Goal: Information Seeking & Learning: Learn about a topic

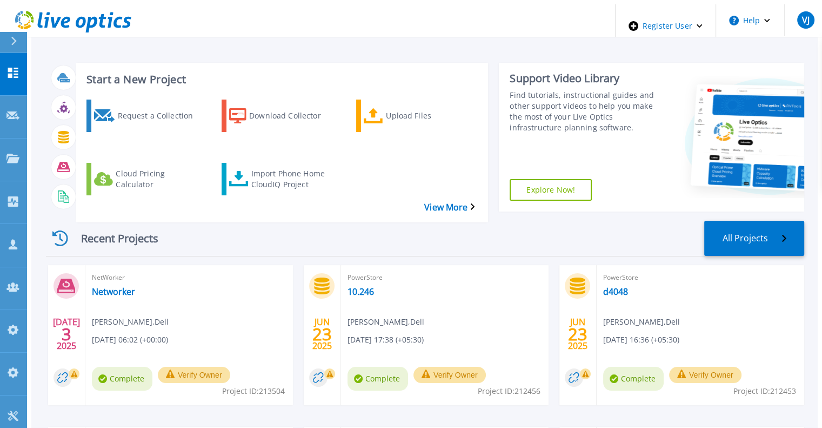
click at [18, 48] on div at bounding box center [18, 42] width 17 height 21
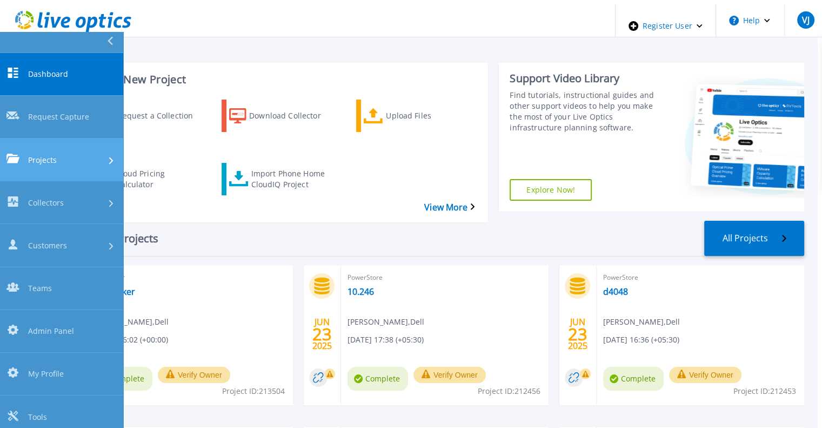
click at [53, 154] on span "Projects" at bounding box center [42, 159] width 29 height 11
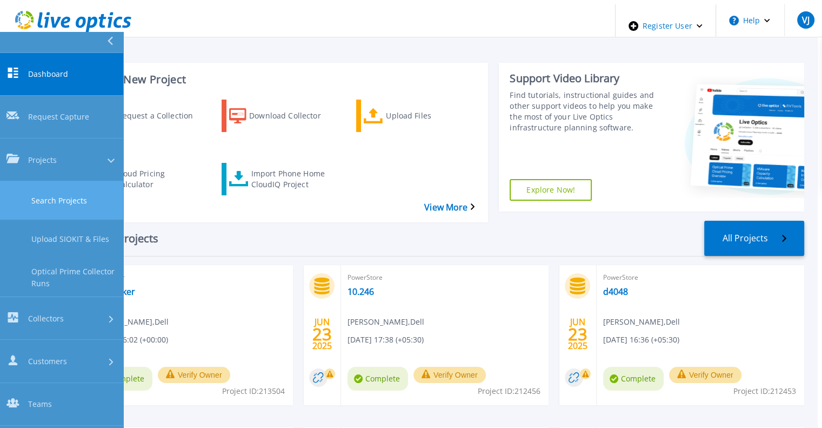
click at [64, 181] on link "Search Projects" at bounding box center [61, 200] width 123 height 38
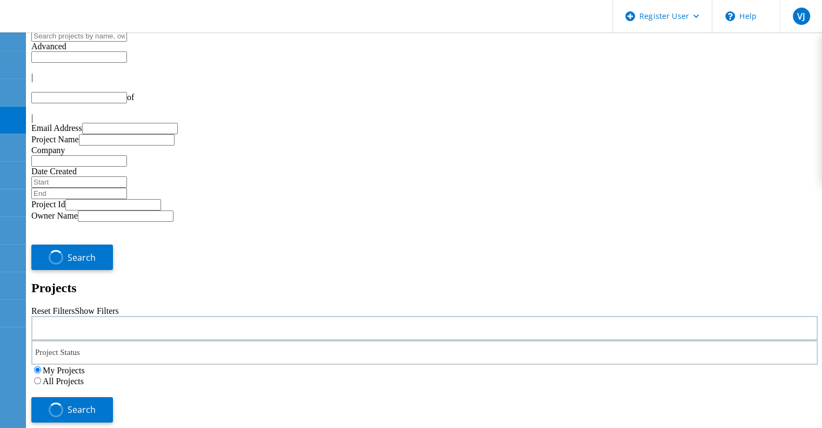
type input "1"
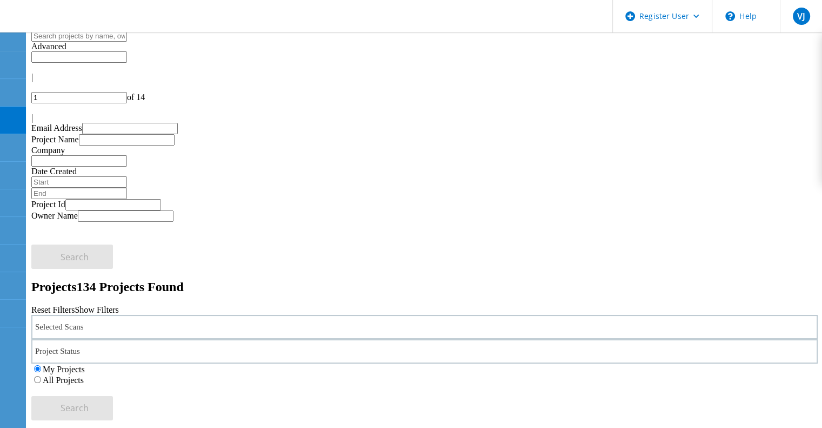
click at [84, 375] on label "All Projects" at bounding box center [63, 379] width 41 height 9
click at [41, 376] on input "All Projects" at bounding box center [37, 379] width 7 height 7
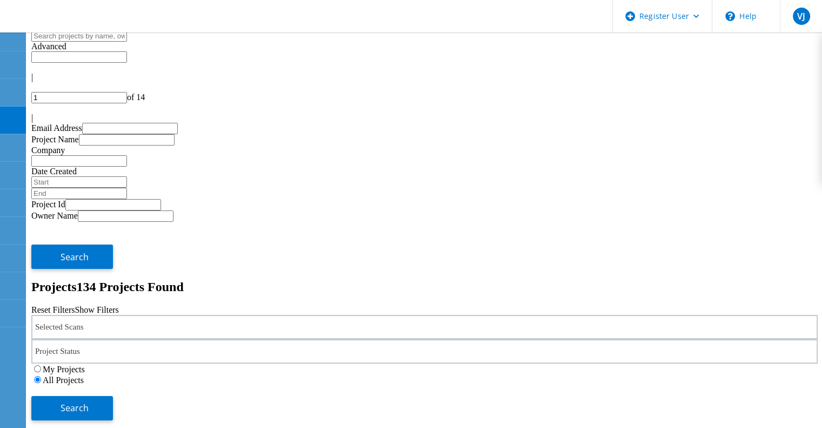
click at [691, 315] on div "Selected Scans Project Status In Progress Complete Published Anonymous Archived…" at bounding box center [424, 367] width 787 height 105
click at [89, 402] on span "Search" at bounding box center [75, 408] width 28 height 12
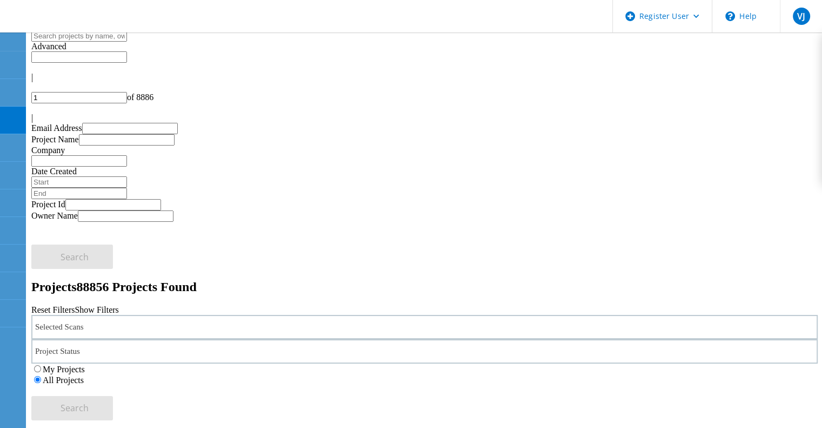
click at [137, 315] on div "Selected Scans" at bounding box center [424, 327] width 787 height 24
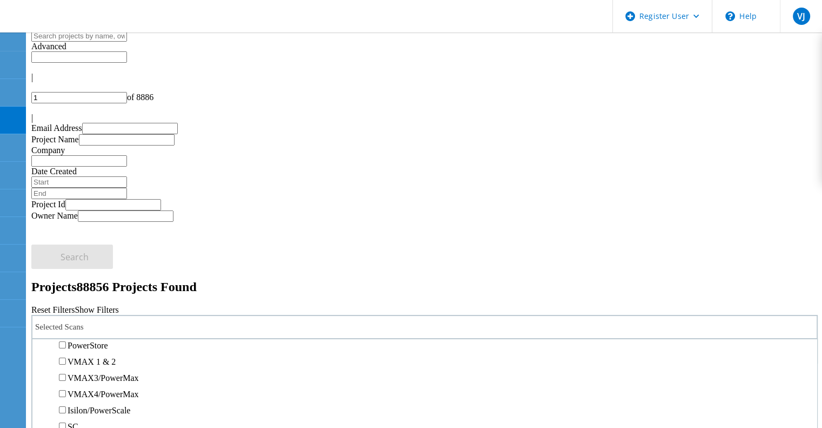
scroll to position [241, 0]
click at [108, 337] on label "PowerStore" at bounding box center [88, 341] width 41 height 9
click at [66, 338] on input "PowerStore" at bounding box center [62, 341] width 7 height 7
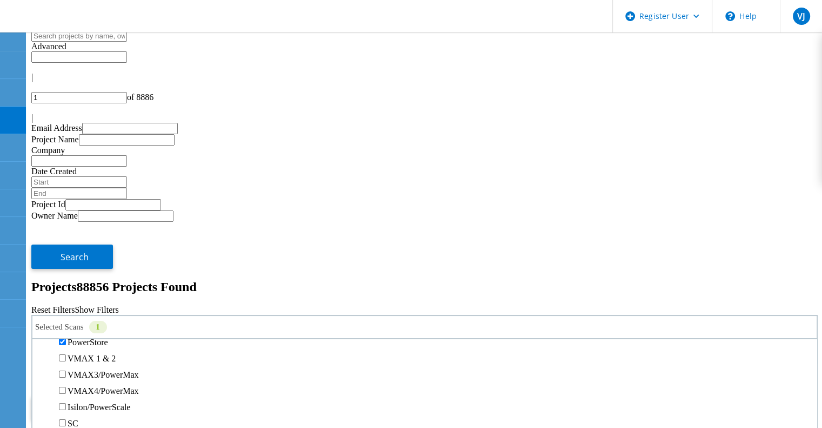
click at [89, 402] on span "Search" at bounding box center [75, 408] width 28 height 12
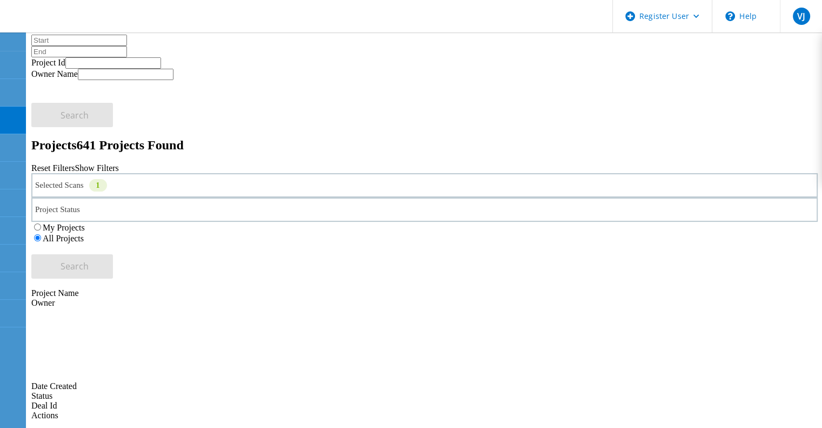
scroll to position [155, 0]
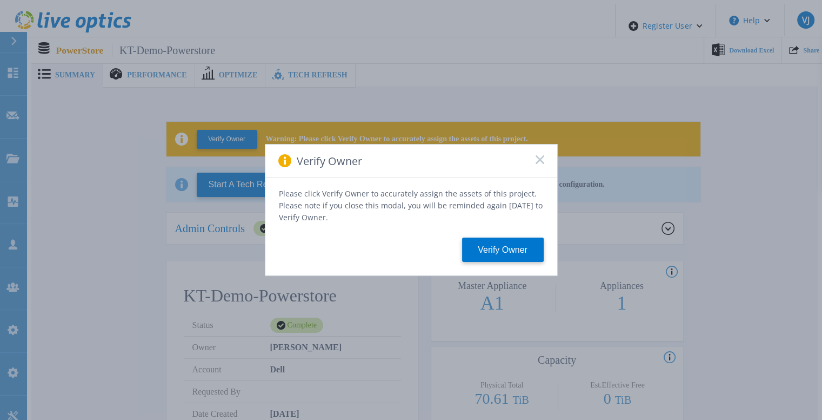
click at [543, 158] on div "Verify Owner" at bounding box center [411, 160] width 292 height 33
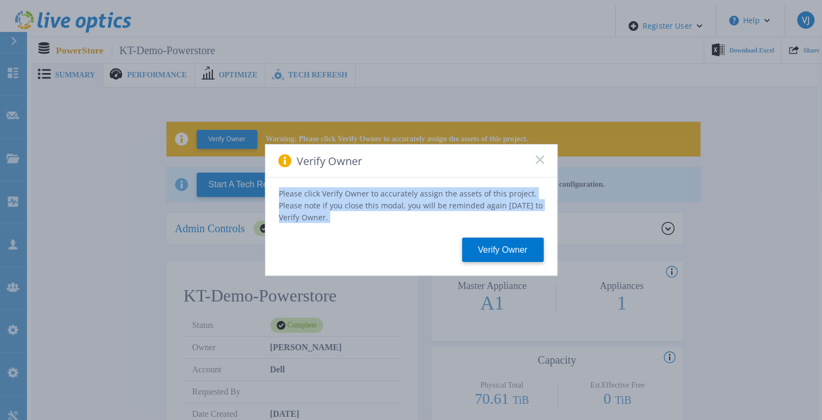
click at [543, 158] on div "Verify Owner" at bounding box center [411, 160] width 292 height 33
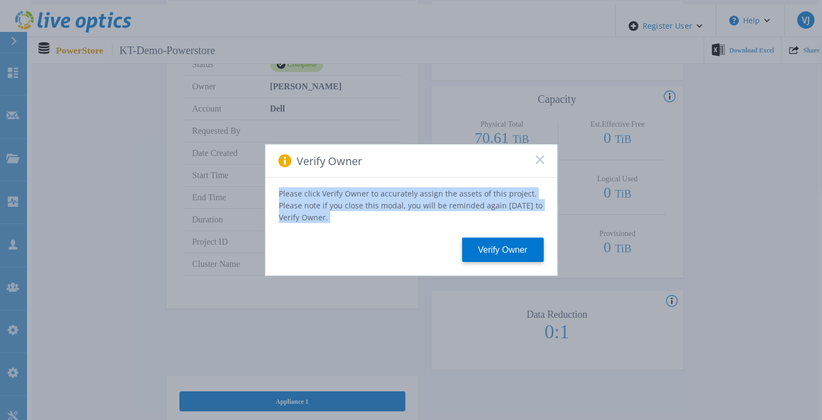
scroll to position [286, 0]
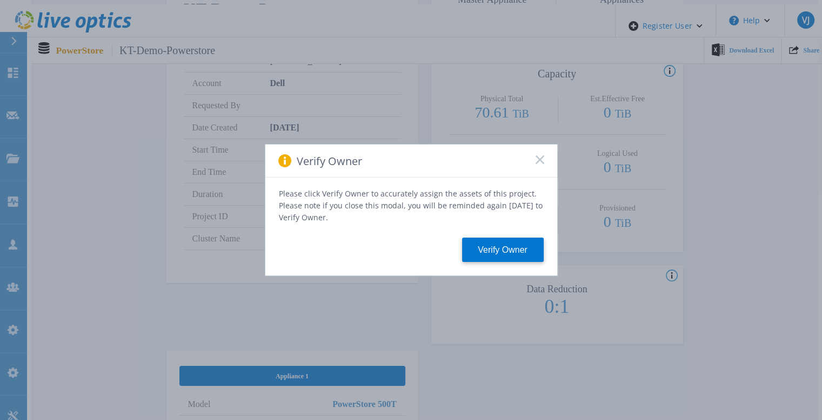
click at [541, 161] on rect at bounding box center [539, 159] width 9 height 9
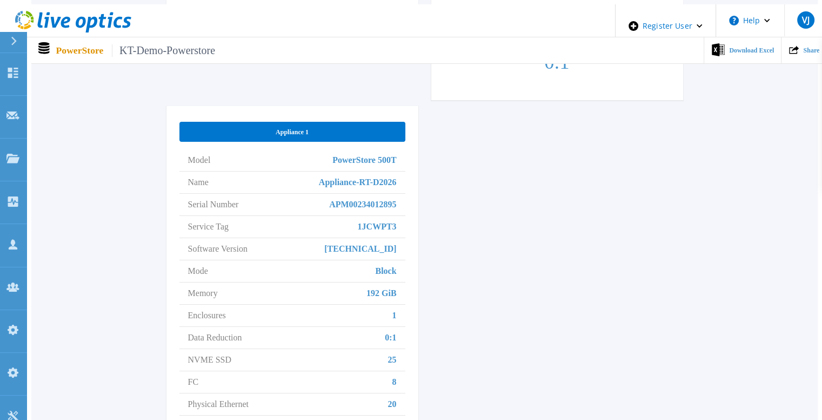
scroll to position [530, 0]
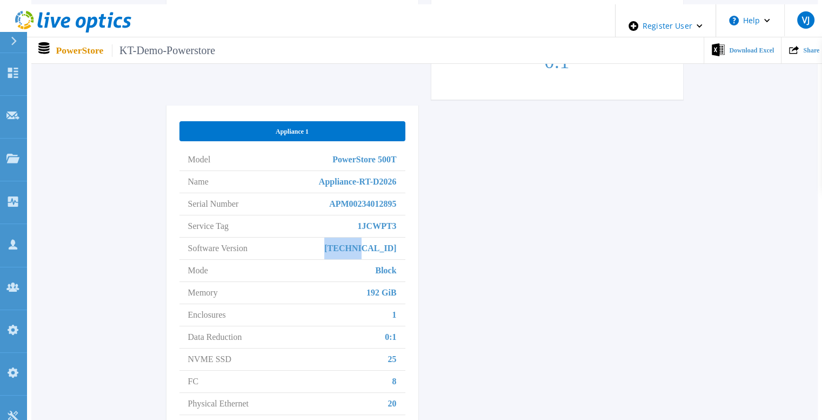
drag, startPoint x: 370, startPoint y: 224, endPoint x: 409, endPoint y: 221, distance: 39.1
click at [409, 221] on div "Appliance 1 Model PowerStore 500T Name Appliance-RT-D2026 Serial Number APM0023…" at bounding box center [293, 272] width 252 height 334
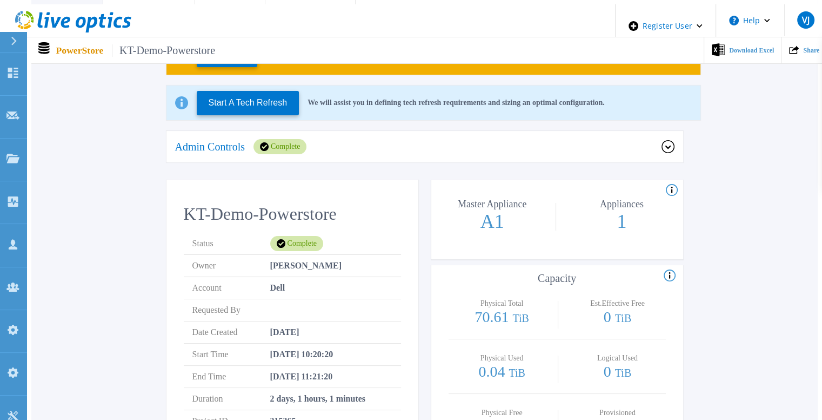
scroll to position [0, 0]
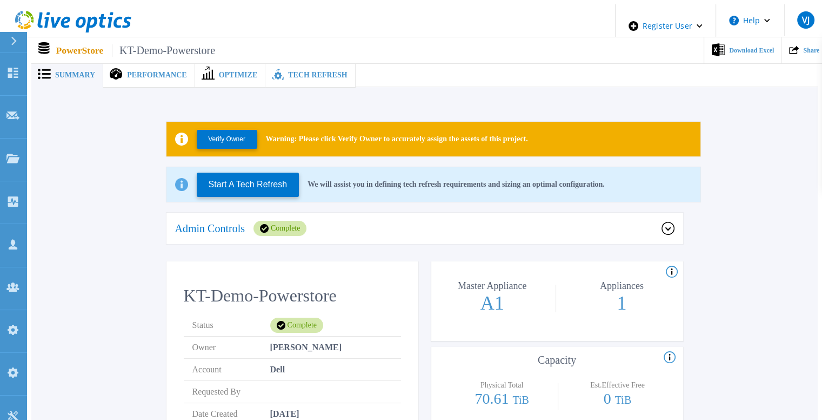
click at [307, 65] on div "Tech Refresh" at bounding box center [310, 75] width 90 height 25
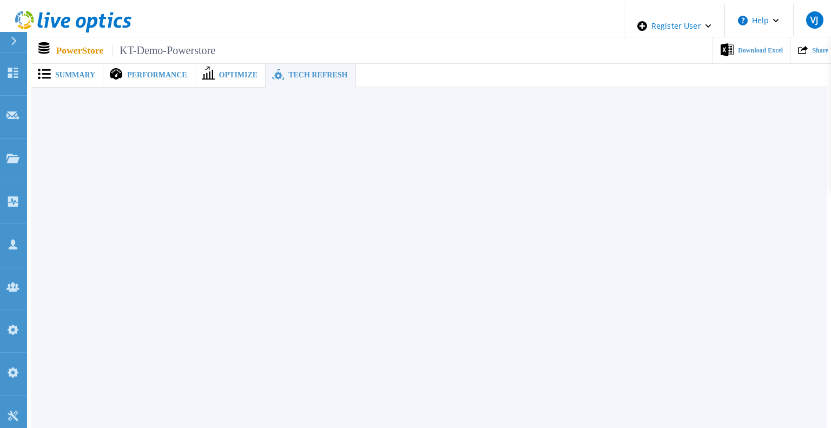
click at [79, 75] on span "Summary" at bounding box center [75, 75] width 40 height 8
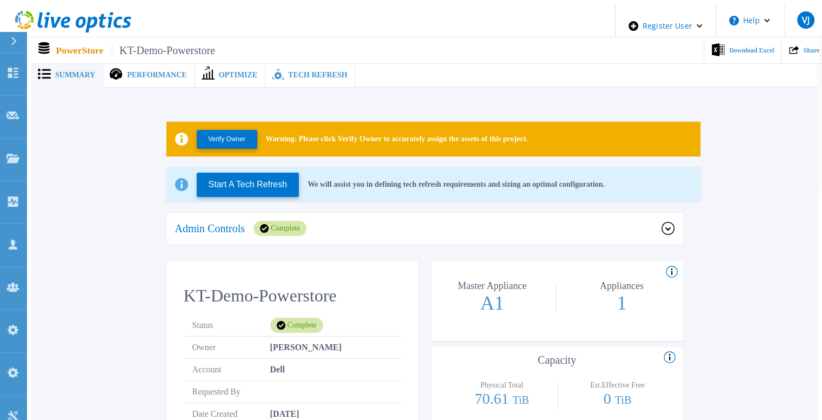
click at [289, 79] on div "Tech Refresh" at bounding box center [310, 75] width 90 height 25
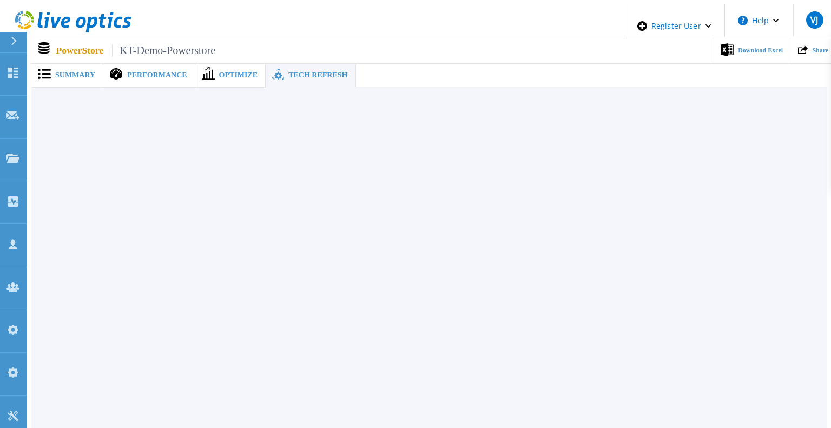
click at [87, 72] on span "Summary" at bounding box center [75, 75] width 40 height 8
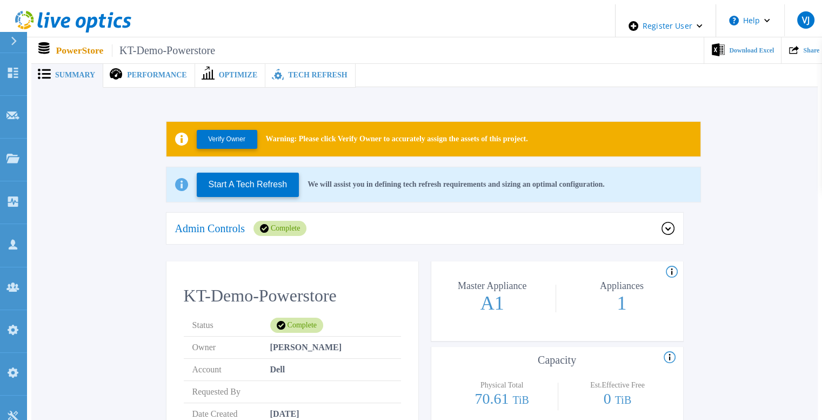
click at [273, 80] on div "Tech Refresh" at bounding box center [310, 75] width 90 height 25
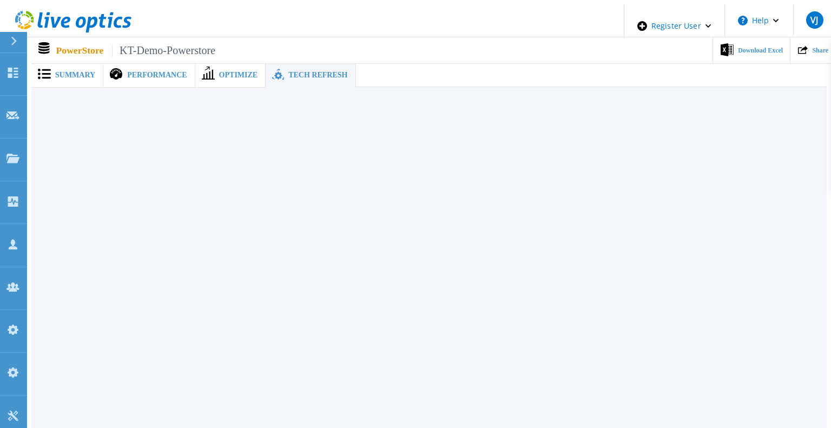
click at [88, 71] on span "Summary" at bounding box center [75, 75] width 40 height 8
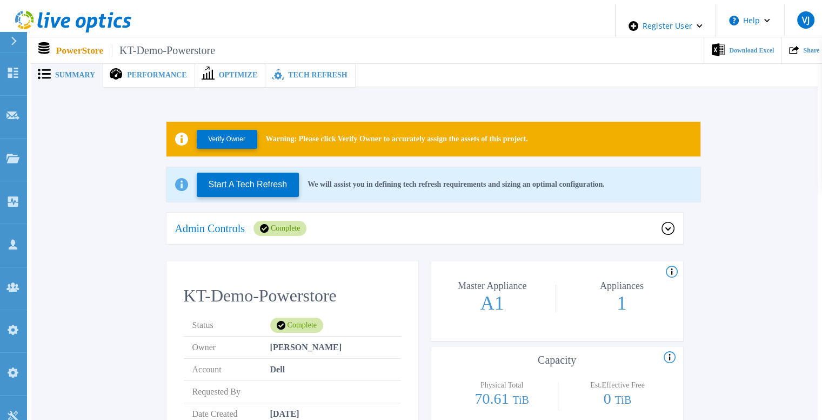
click at [288, 71] on span "Tech Refresh" at bounding box center [317, 75] width 59 height 8
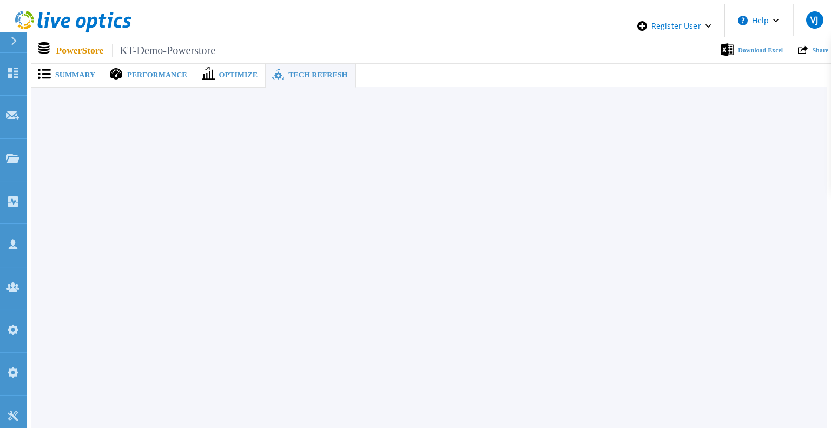
click at [64, 71] on span "Summary" at bounding box center [75, 75] width 40 height 8
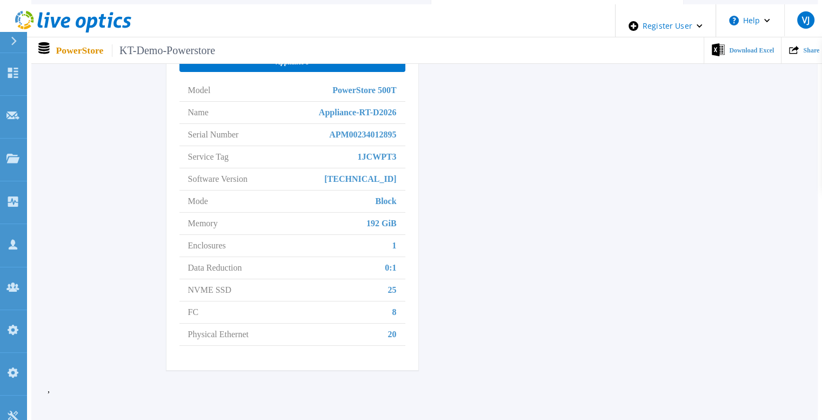
scroll to position [639, 0]
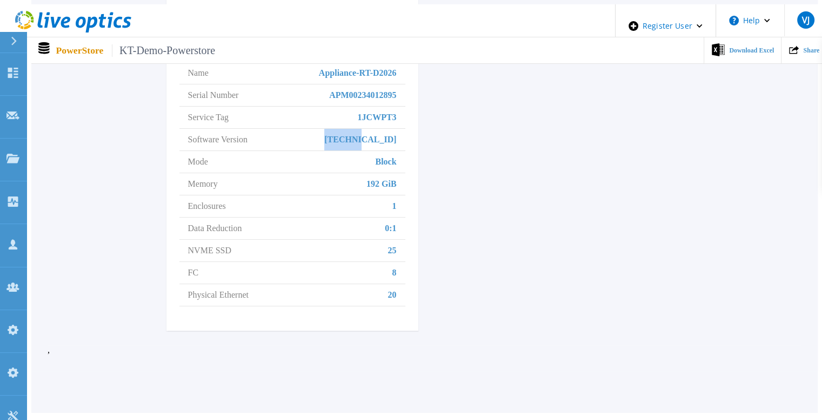
drag, startPoint x: 373, startPoint y: 118, endPoint x: 403, endPoint y: 124, distance: 30.8
click at [403, 129] on li "Software Version 4.1.0.0" at bounding box center [293, 140] width 226 height 22
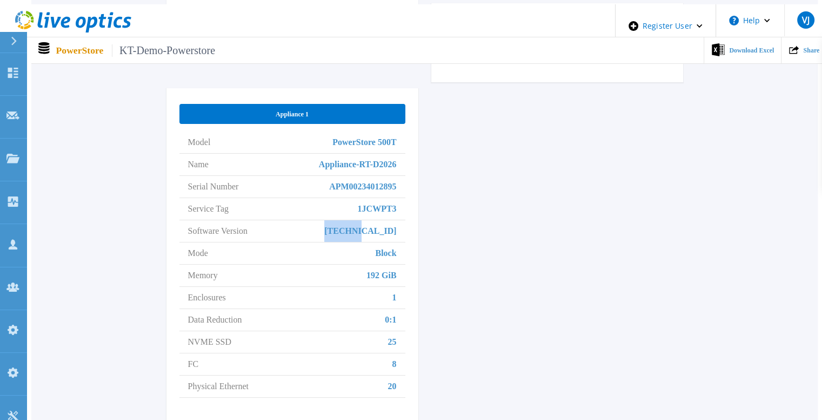
scroll to position [547, 0]
